Goal: Understand process/instructions: Learn how to perform a task or action

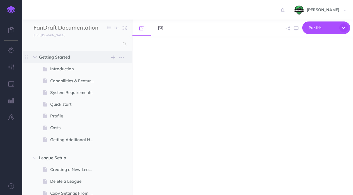
select select "null"
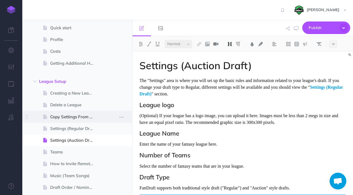
scroll to position [81, 0]
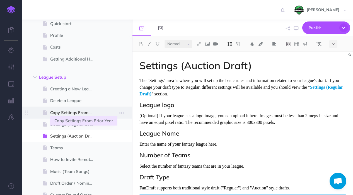
click at [57, 115] on span "Copy Settings From Prior Year" at bounding box center [74, 112] width 49 height 7
select select "null"
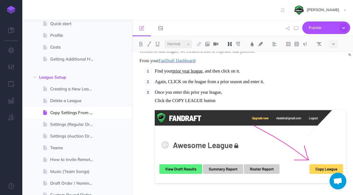
scroll to position [106, 0]
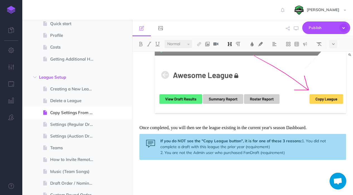
click at [161, 142] on strong "If you do NOT see the "Copy League button", it is for one of these 3 reasons:" at bounding box center [232, 140] width 142 height 5
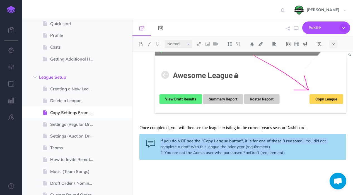
click at [161, 142] on strong "If you do NOT see the "Copy League button", it is for one of these 3 reasons:" at bounding box center [232, 140] width 142 height 5
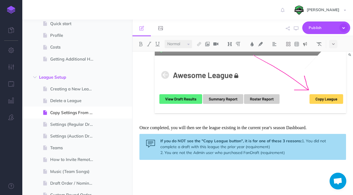
click at [302, 141] on div "If you do NOT see the "Copy League button", it is for one of these 3 reasons: 1…" at bounding box center [243, 147] width 207 height 26
click at [285, 142] on strong "If you do NOT see the "Copy League button", it is for one of these 3 reasons:" at bounding box center [232, 140] width 142 height 5
click at [246, 178] on p at bounding box center [243, 180] width 207 height 7
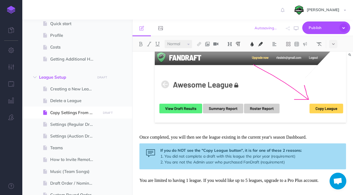
scroll to position [103, 0]
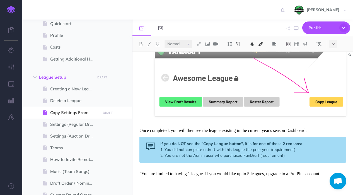
click at [343, 171] on p ""You are limited to having 1 league. If you would like up to 5 leagues, upgrade…" at bounding box center [243, 177] width 207 height 13
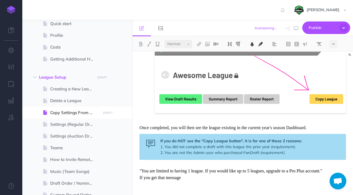
drag, startPoint x: 207, startPoint y: 179, endPoint x: 134, endPoint y: 177, distance: 73.2
click at [134, 177] on div "Copy Settings from Prior Year If you used FanDraft for one or more of your leag…" at bounding box center [243, 72] width 221 height 253
click at [143, 44] on img at bounding box center [140, 44] width 5 height 4
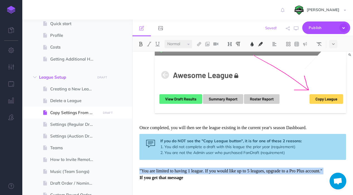
click at [189, 177] on p ""You are limited to having 1 league. If you would like up to 5 leagues, upgrade…" at bounding box center [243, 178] width 207 height 20
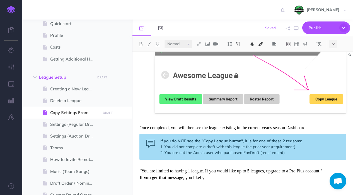
click at [205, 178] on span ", you likel y" at bounding box center [193, 177] width 21 height 5
drag, startPoint x: 216, startPoint y: 178, endPoint x: 136, endPoint y: 179, distance: 79.9
click at [136, 179] on div "Copy Settings from Prior Year If you used FanDraft for one or more of your leag…" at bounding box center [243, 72] width 221 height 253
click at [335, 45] on icon at bounding box center [333, 44] width 3 height 4
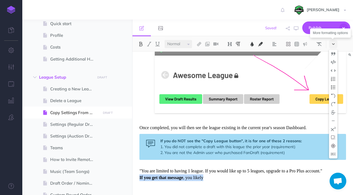
click at [335, 45] on icon at bounding box center [333, 44] width 3 height 4
click at [308, 44] on button at bounding box center [305, 44] width 8 height 8
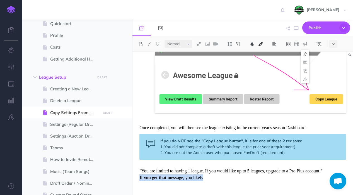
click at [305, 55] on img at bounding box center [305, 54] width 5 height 4
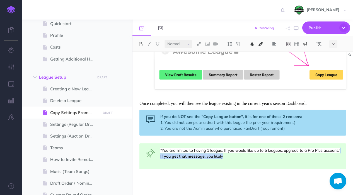
scroll to position [136, 0]
click at [223, 160] on div ""You are limited to having 1 league. If you would like up to 5 leagues, upgrade…" at bounding box center [243, 156] width 207 height 26
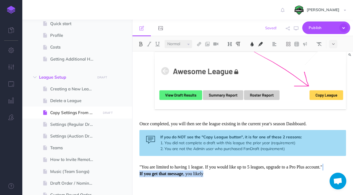
scroll to position [110, 0]
click at [140, 174] on span "If you get that message" at bounding box center [162, 173] width 44 height 5
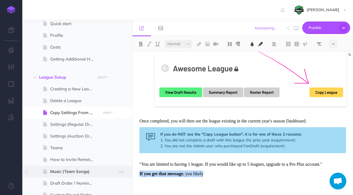
drag, startPoint x: 191, startPoint y: 173, endPoint x: 132, endPoint y: 174, distance: 59.2
click at [132, 174] on div "FanDraft Documentation Collapse all Expand all Expand to root folders [URL][DOM…" at bounding box center [187, 108] width 331 height 176
click at [306, 45] on img at bounding box center [305, 44] width 5 height 4
click at [307, 54] on img at bounding box center [305, 54] width 5 height 4
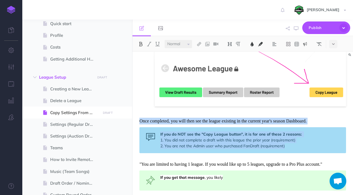
scroll to position [134, 0]
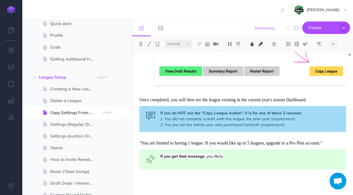
click at [204, 161] on div "If you get that message , you likely" at bounding box center [243, 159] width 207 height 20
drag, startPoint x: 213, startPoint y: 157, endPoint x: 161, endPoint y: 157, distance: 52.5
click at [161, 157] on div "If you get that message , you likely" at bounding box center [243, 159] width 207 height 20
drag, startPoint x: 172, startPoint y: 157, endPoint x: 154, endPoint y: 156, distance: 17.9
click at [154, 156] on div "If likely" at bounding box center [243, 159] width 207 height 20
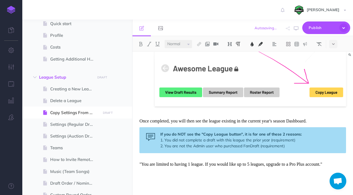
scroll to position [122, 0]
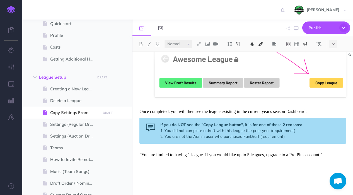
click at [305, 42] on img at bounding box center [305, 44] width 5 height 4
click at [305, 55] on img at bounding box center [305, 54] width 5 height 4
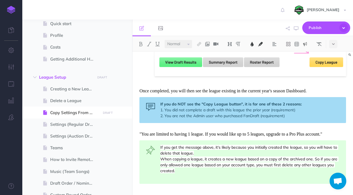
scroll to position [157, 0]
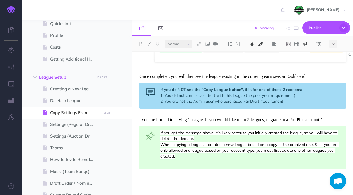
click at [214, 184] on div "Copy Settings from Prior Year If you used FanDraft for one or more of your leag…" at bounding box center [243, 44] width 221 height 301
click at [330, 28] on span "Publish" at bounding box center [323, 27] width 28 height 9
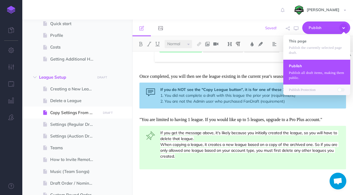
click at [307, 70] on p "Publish all draft items, making them public." at bounding box center [317, 75] width 56 height 10
